Goal: Information Seeking & Learning: Learn about a topic

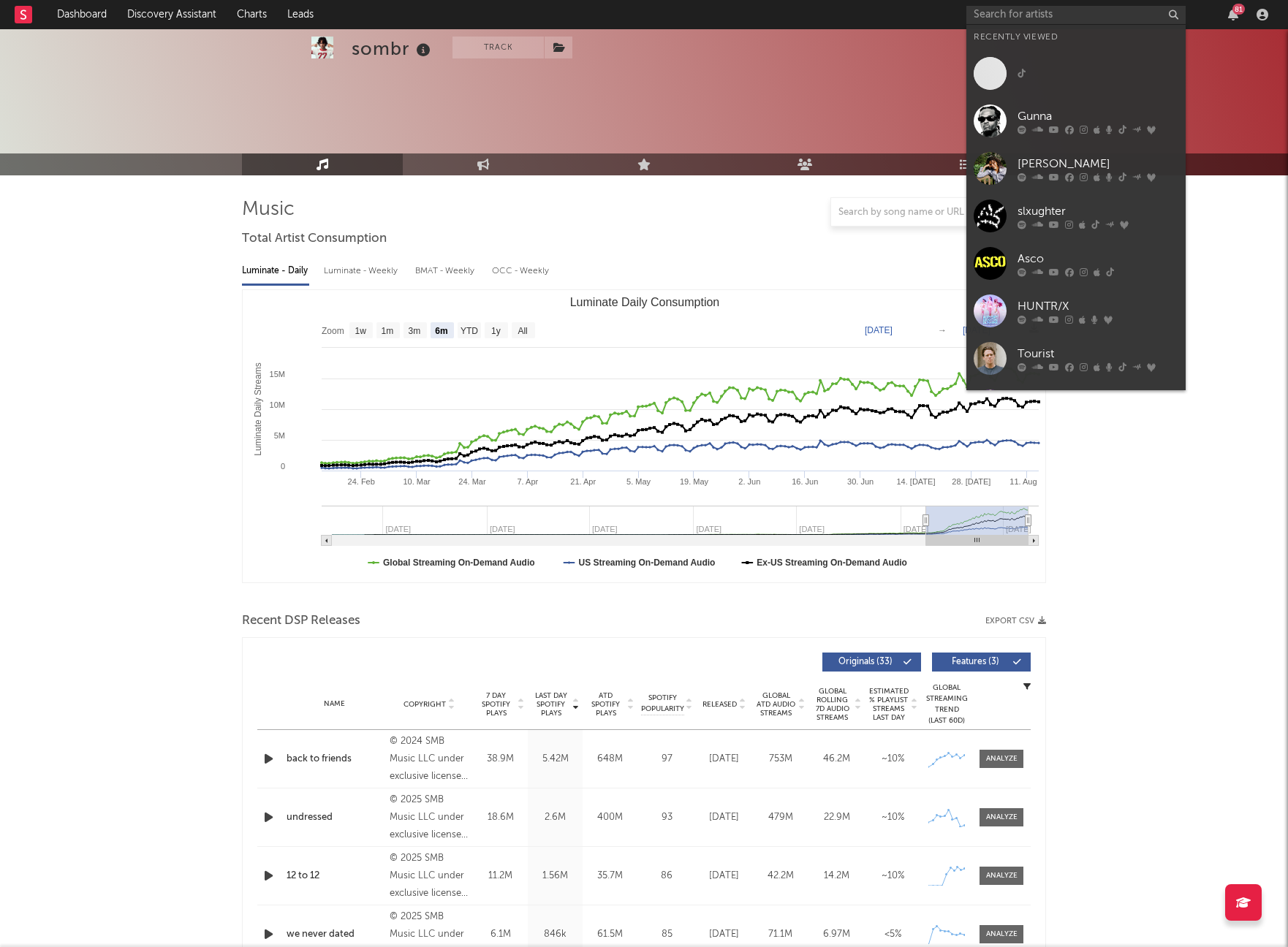
select select "6m"
select select "1w"
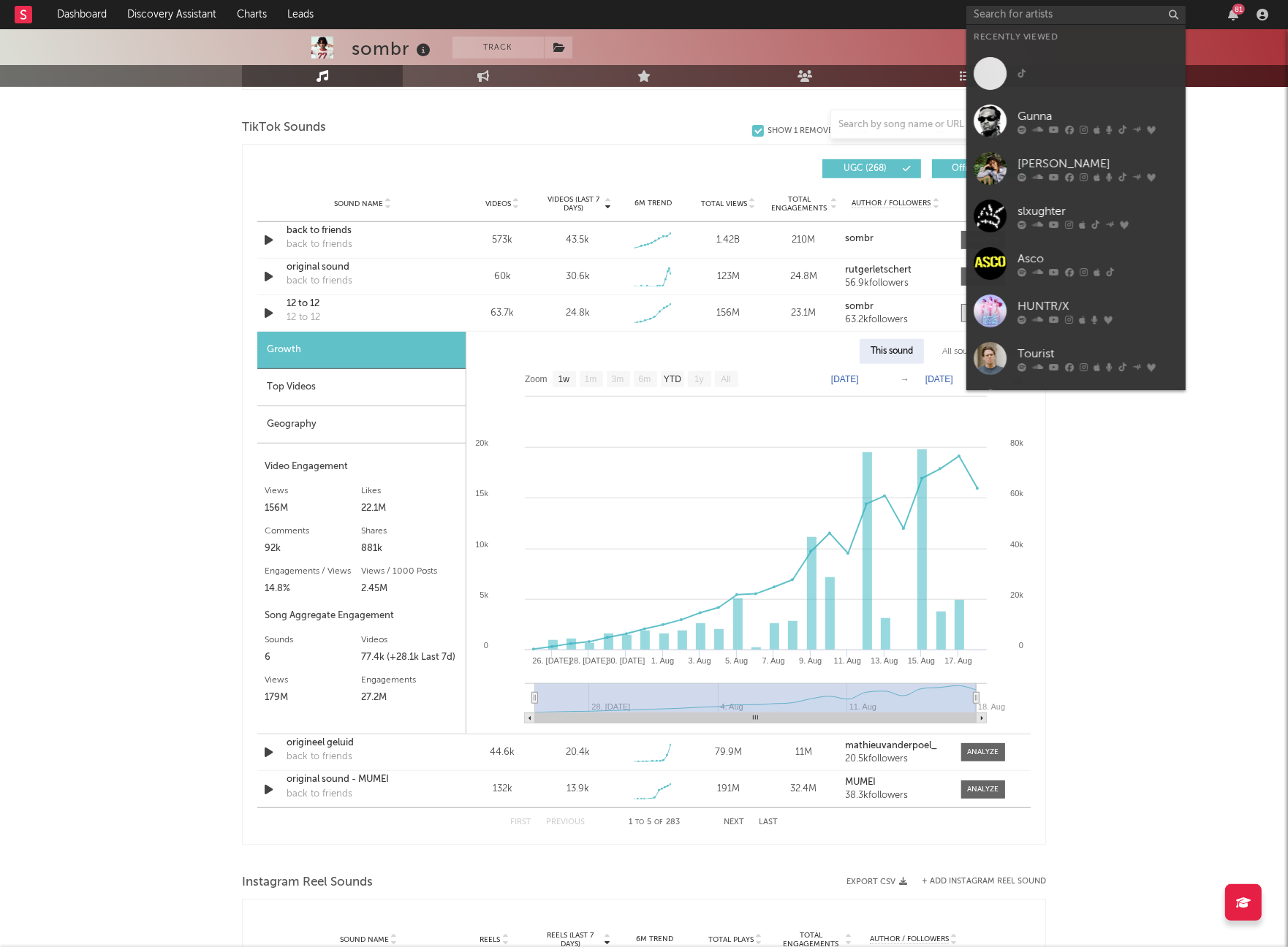
scroll to position [970, 0]
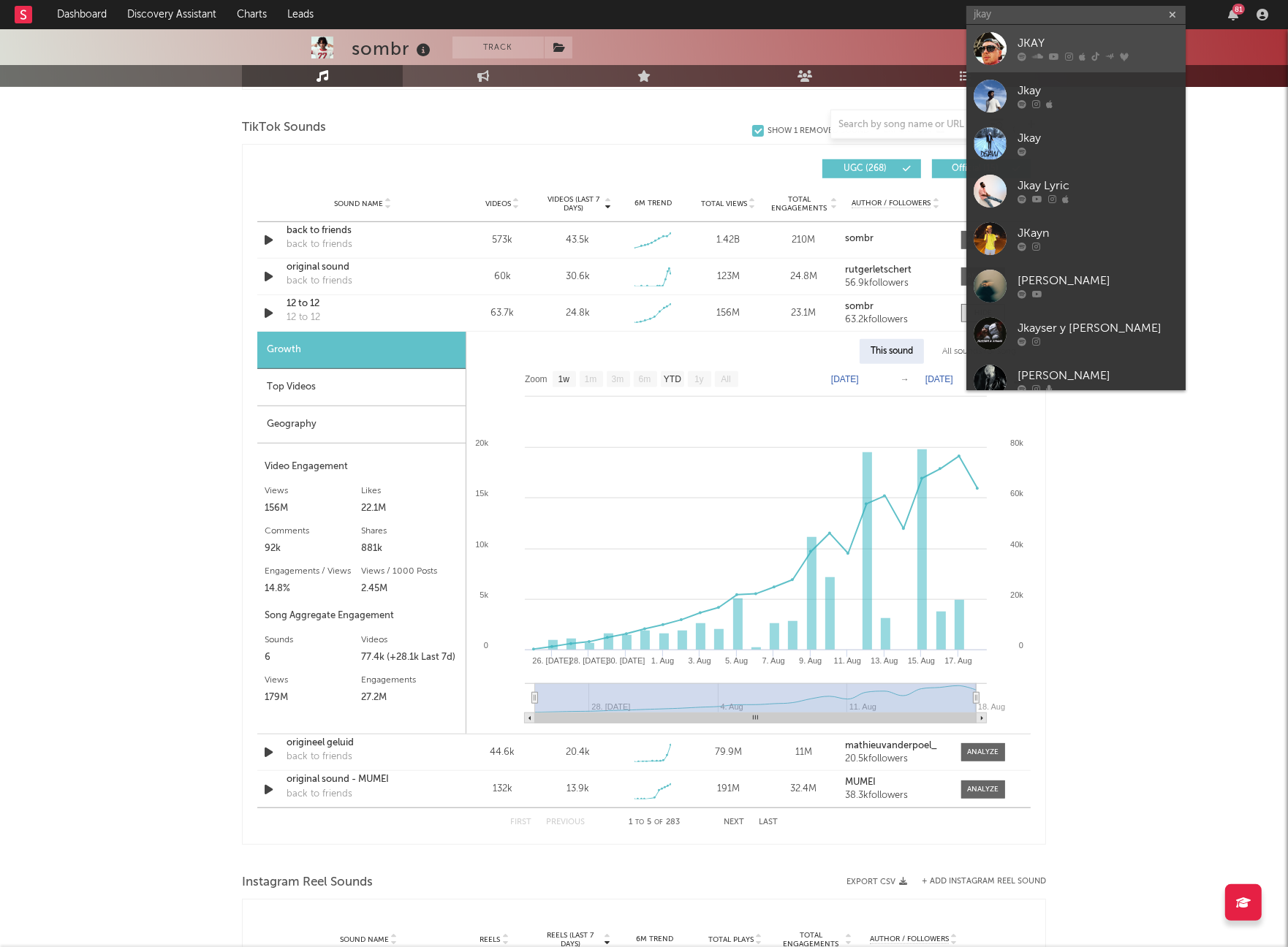
type input "jkay"
click at [995, 46] on div at bounding box center [990, 49] width 33 height 33
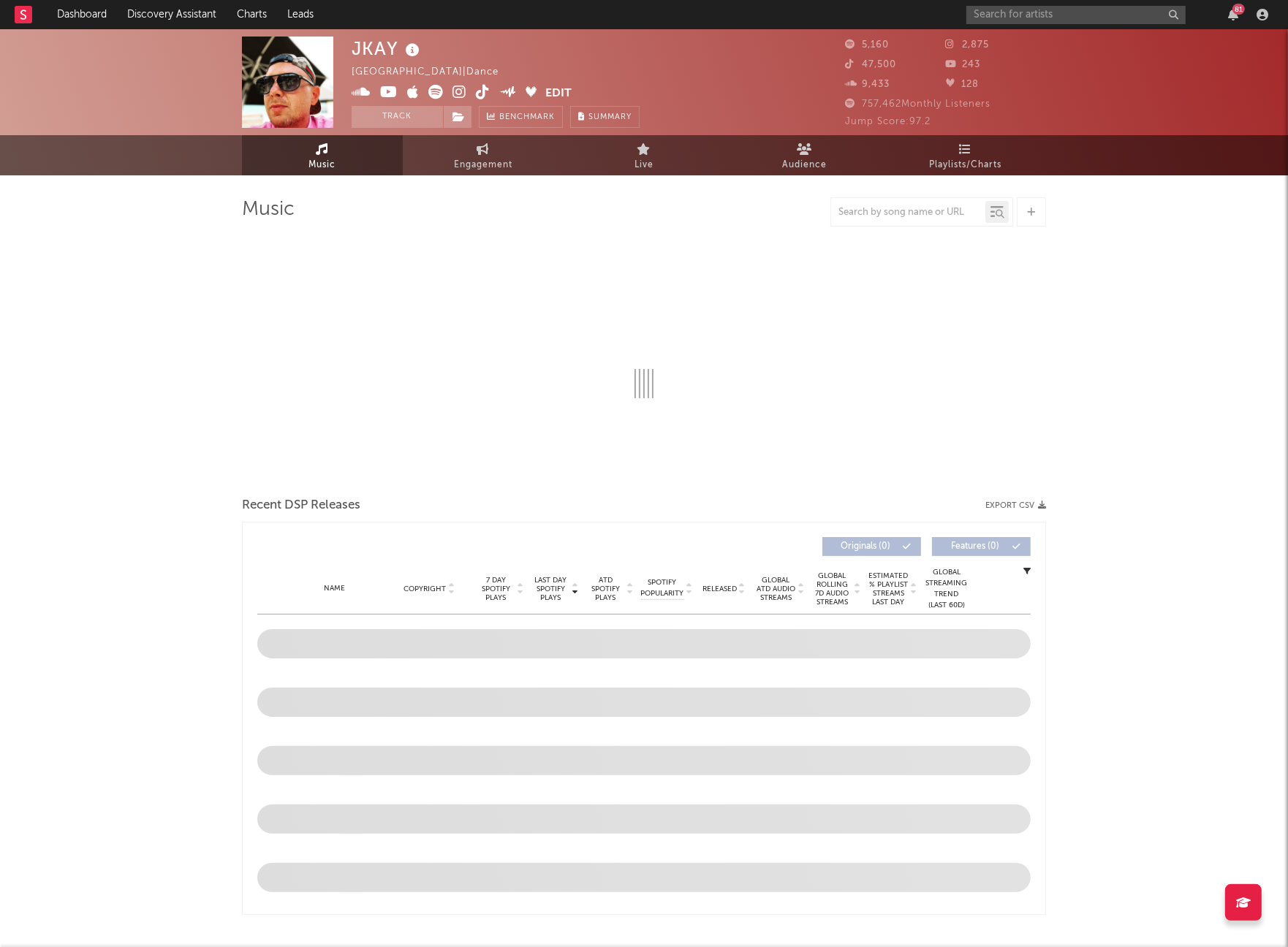
select select "6m"
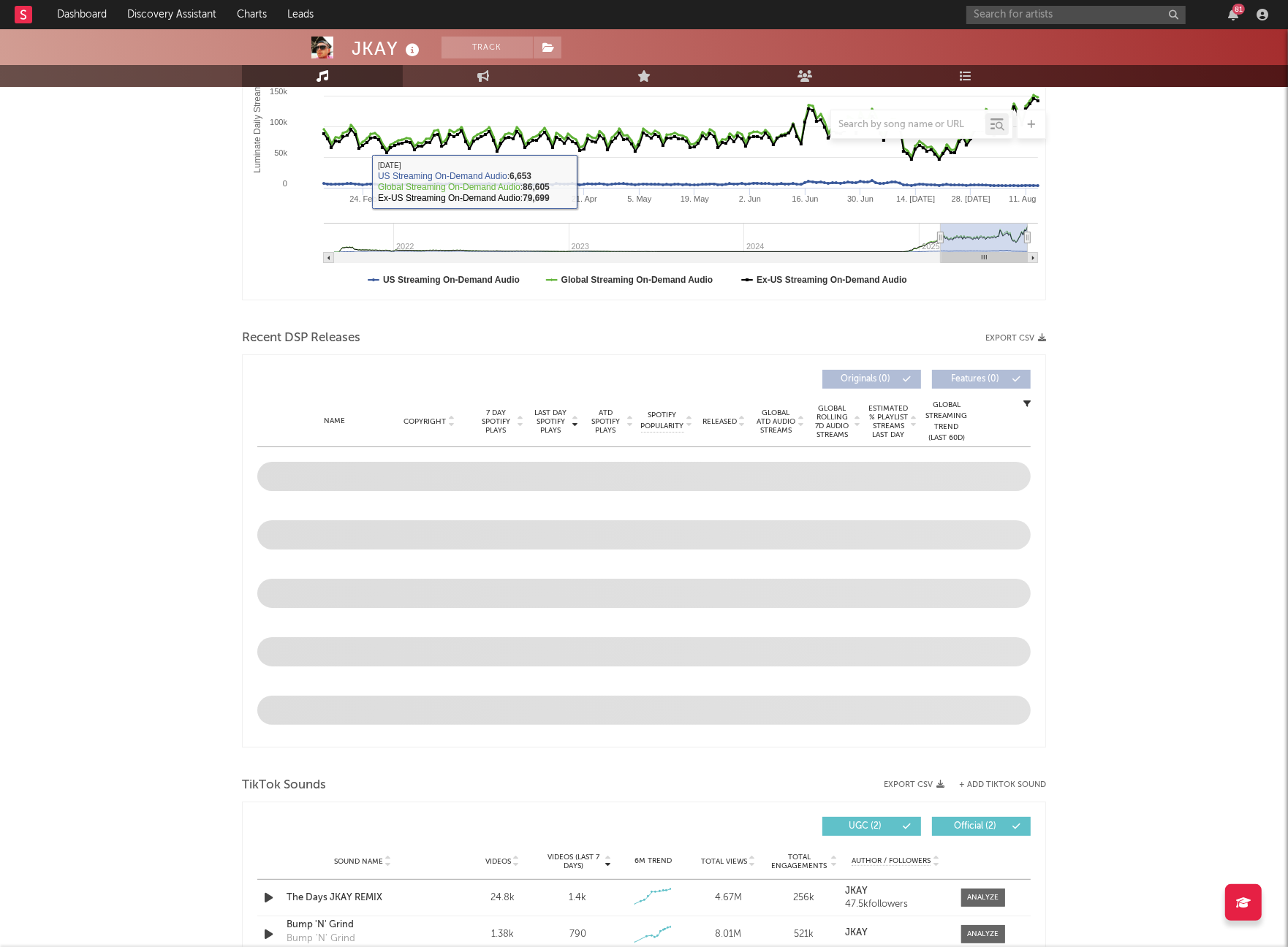
scroll to position [560, 0]
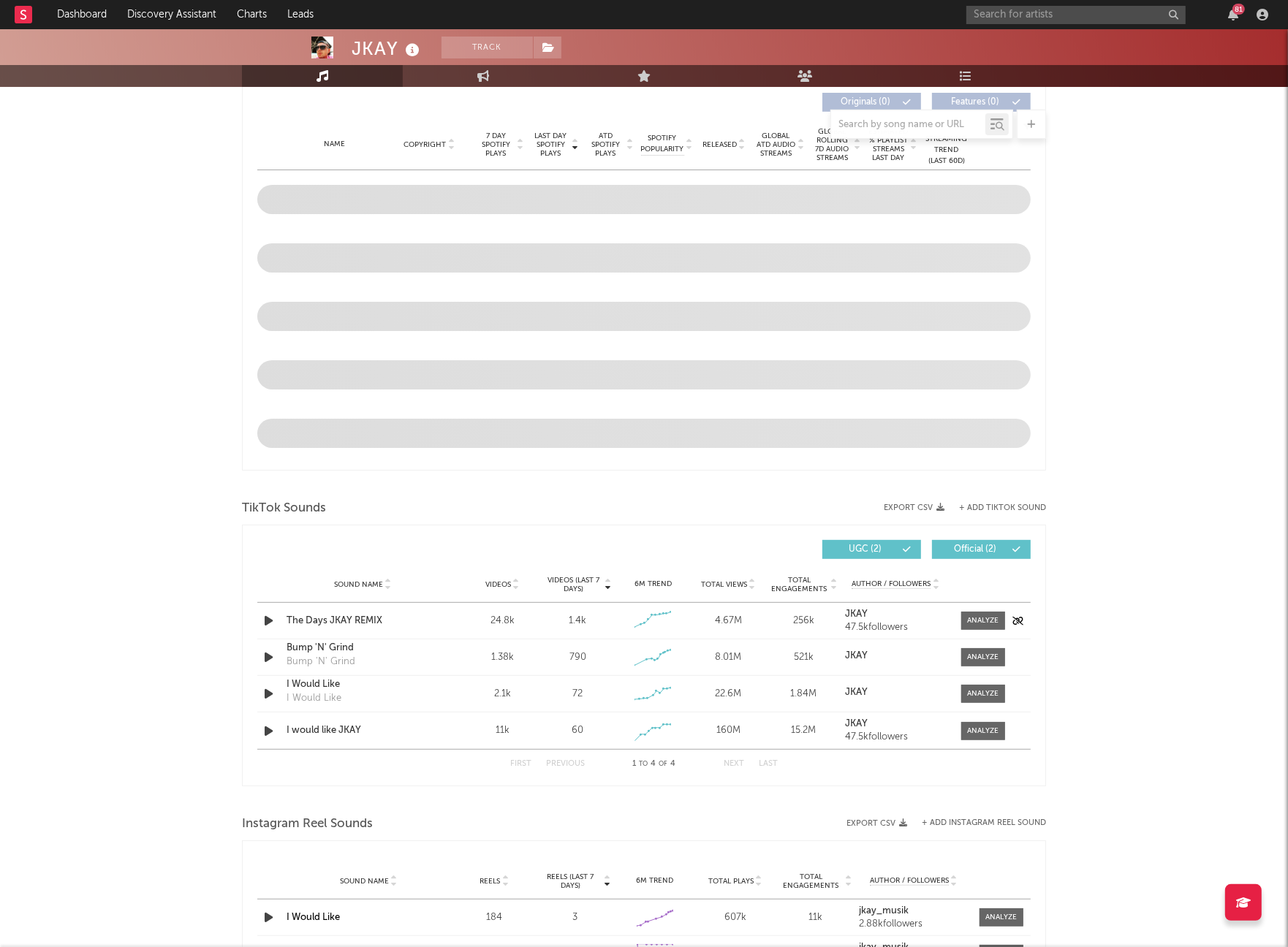
click at [265, 621] on icon "button" at bounding box center [268, 621] width 16 height 18
click at [265, 621] on icon "button" at bounding box center [268, 621] width 14 height 18
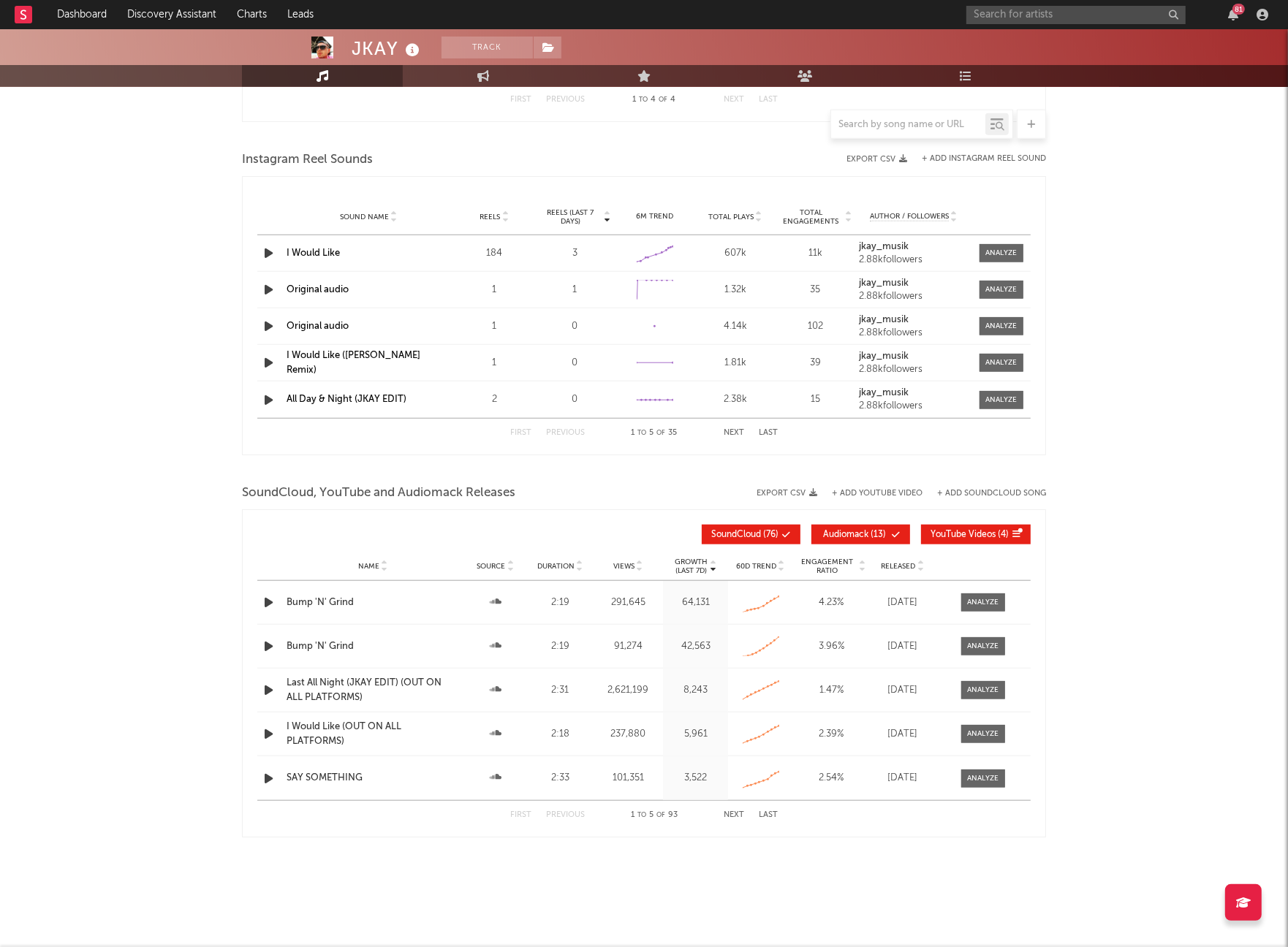
scroll to position [1222, 0]
click at [340, 603] on div "Bump 'N' Grind" at bounding box center [372, 604] width 172 height 15
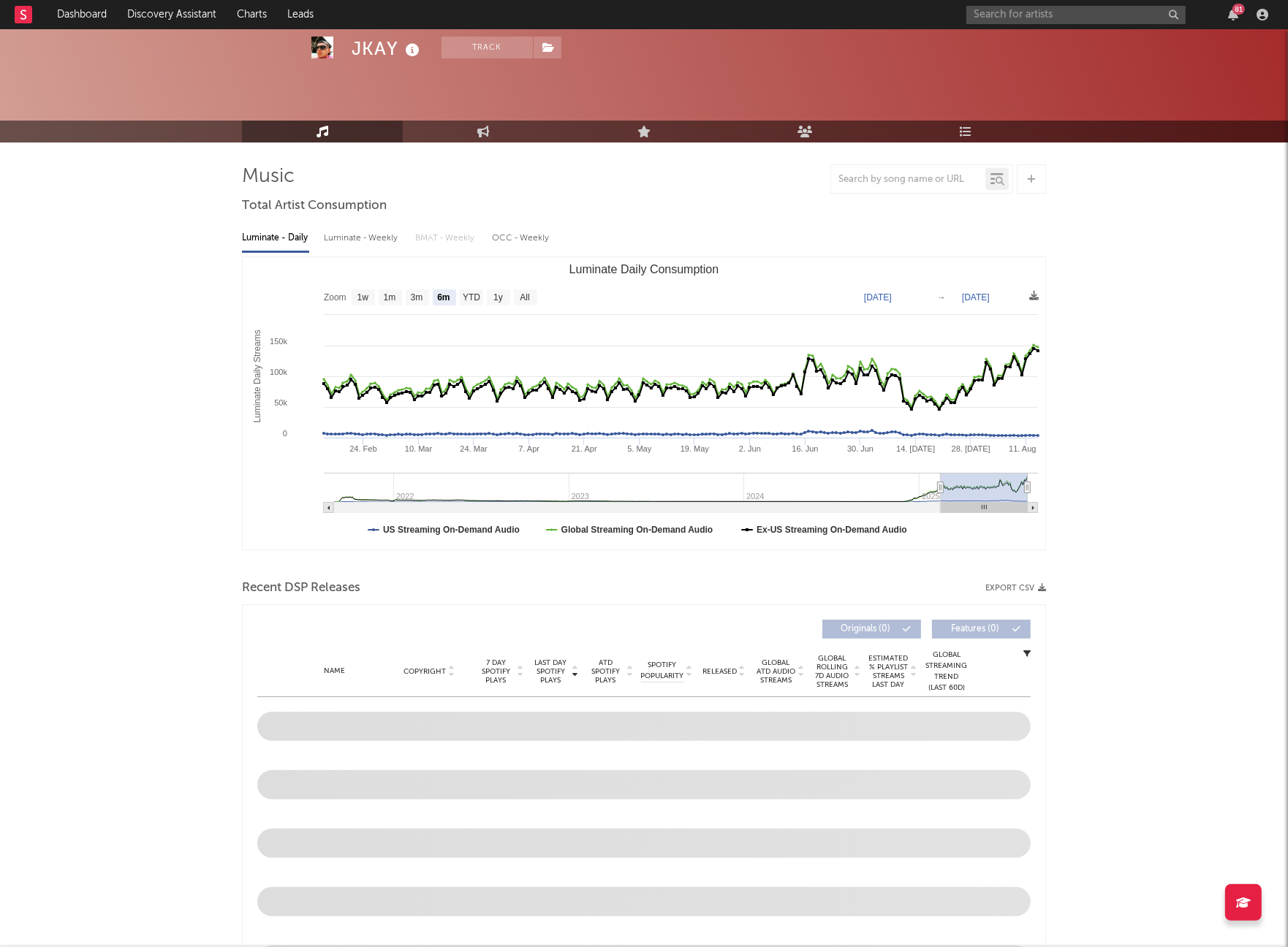
scroll to position [0, 0]
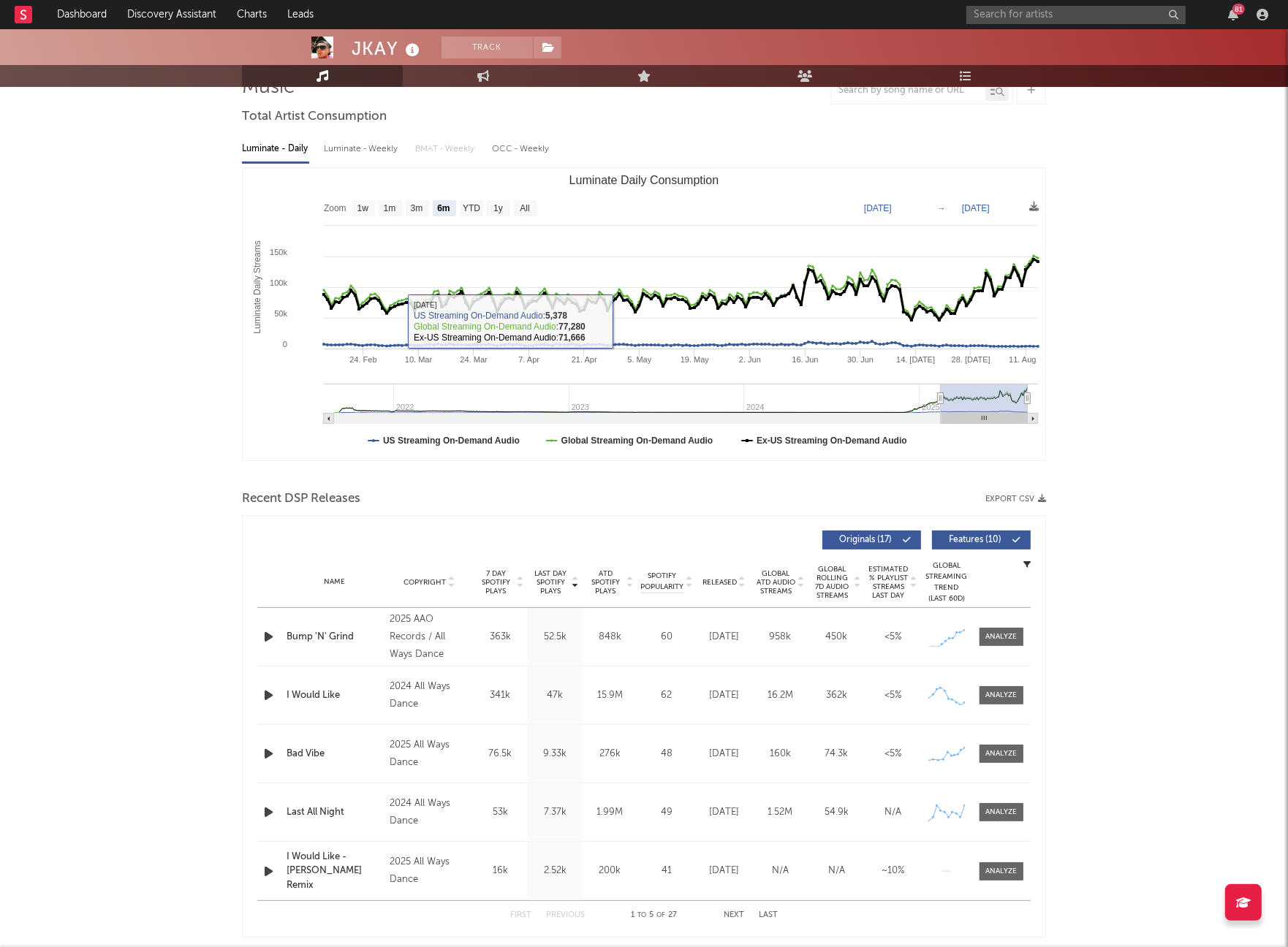
scroll to position [122, 0]
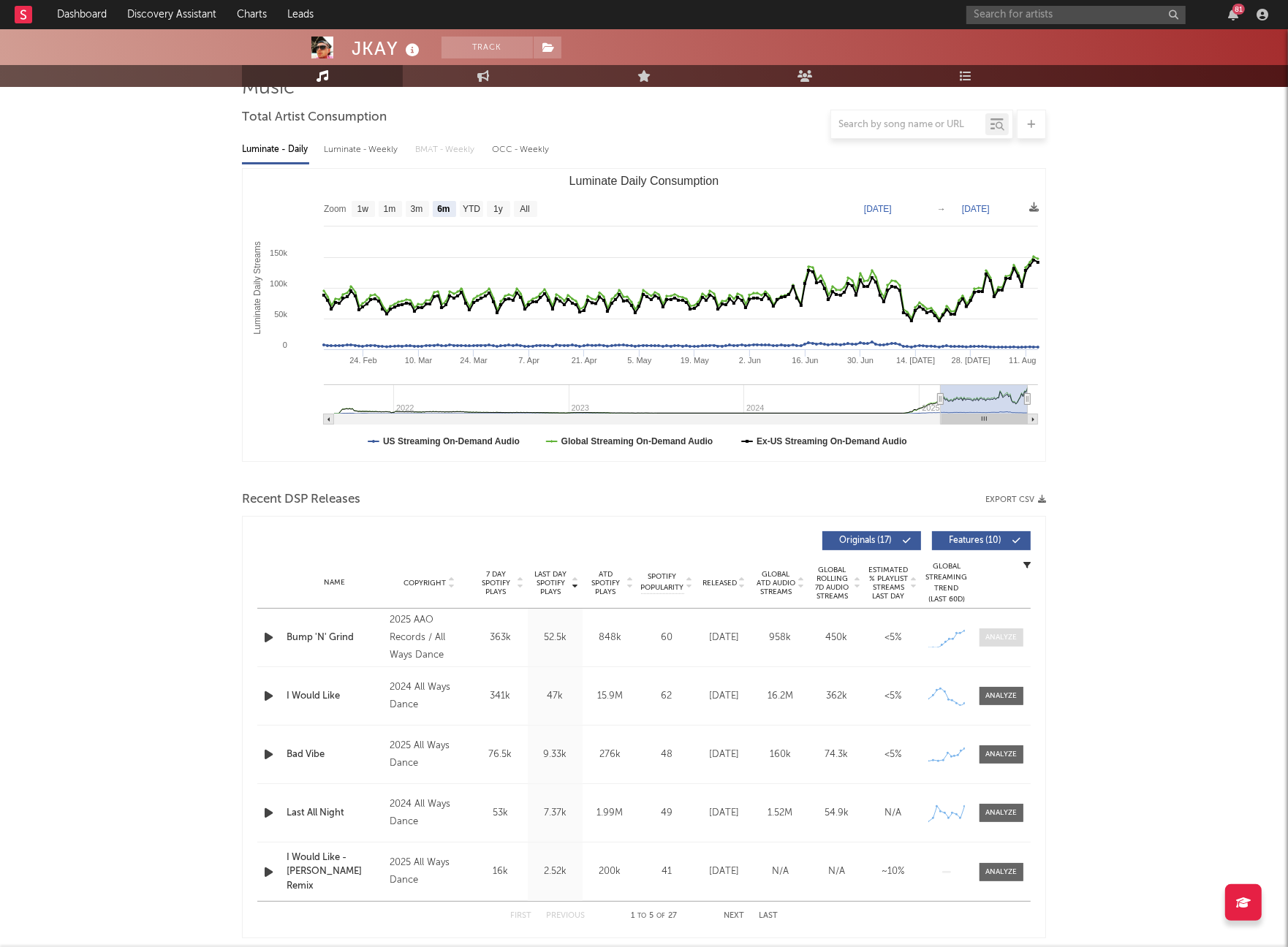
click at [999, 637] on div at bounding box center [1001, 637] width 31 height 11
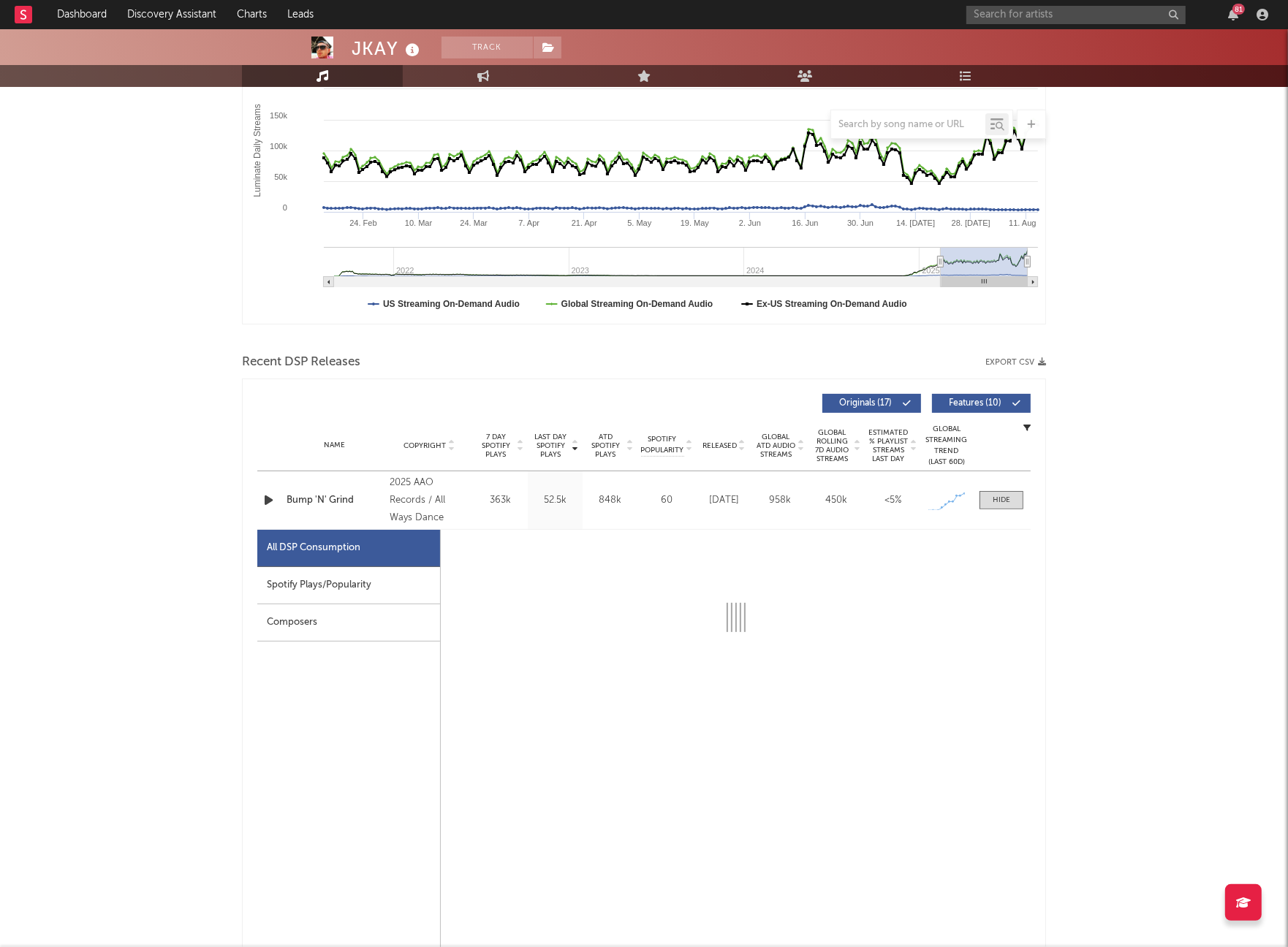
scroll to position [376, 0]
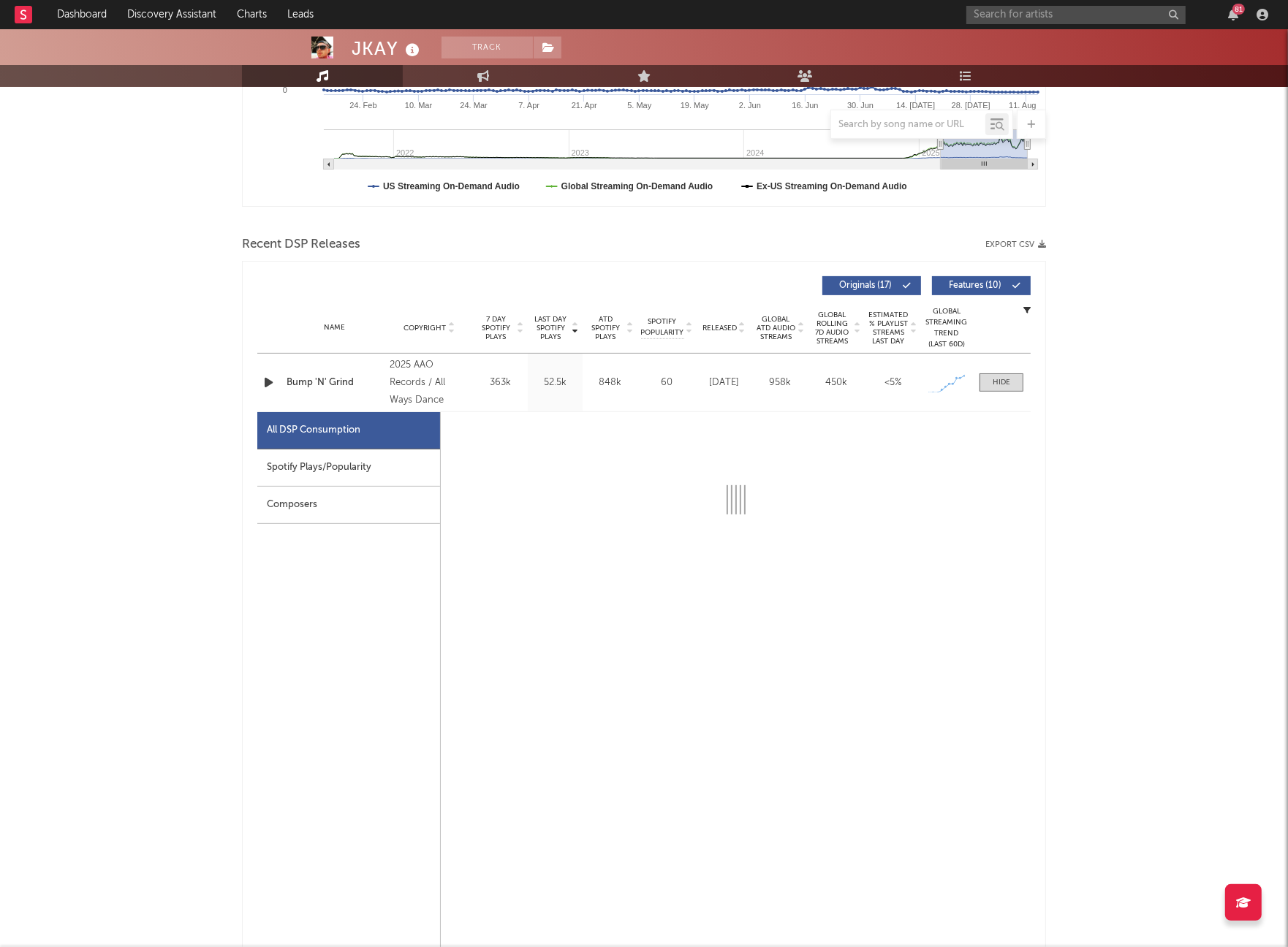
select select "1w"
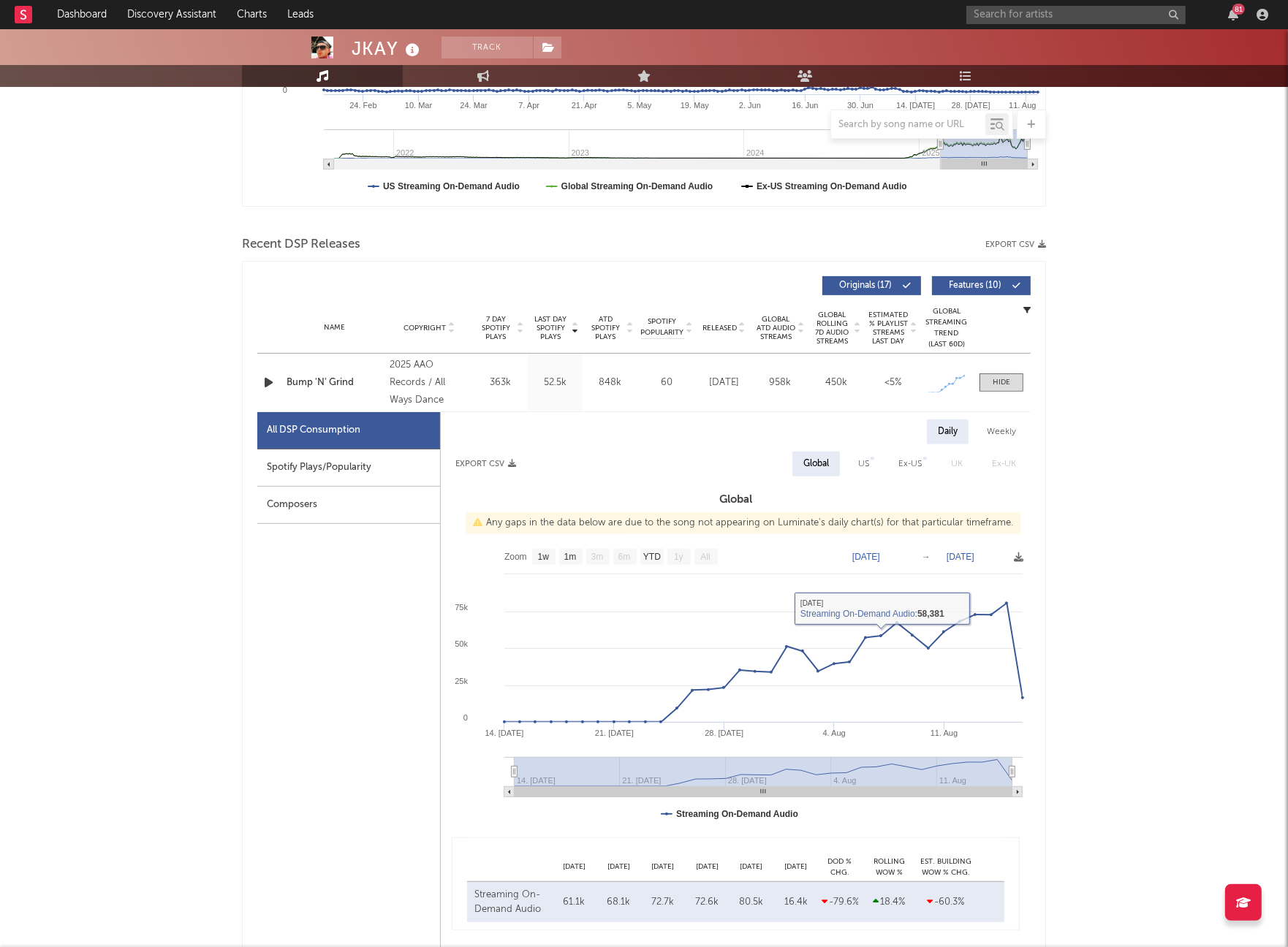
click at [351, 458] on div "Spotify Plays/Popularity" at bounding box center [348, 468] width 183 height 38
select select "1w"
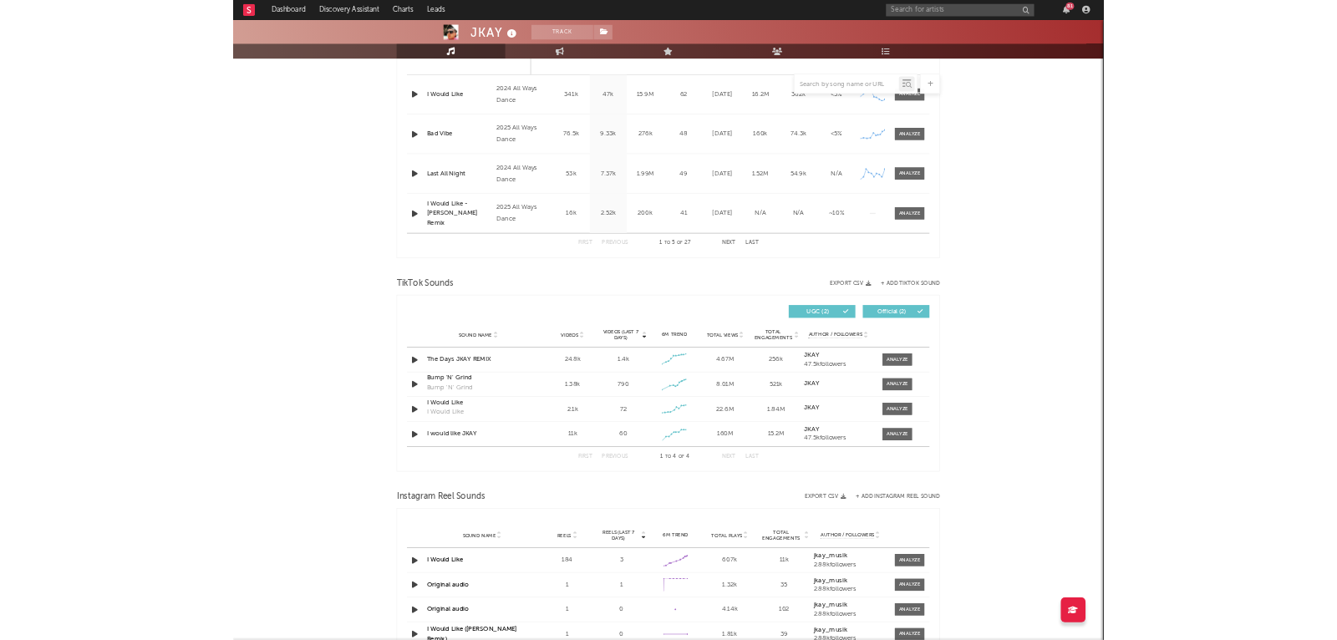
scroll to position [1602, 0]
